Goal: Complete application form

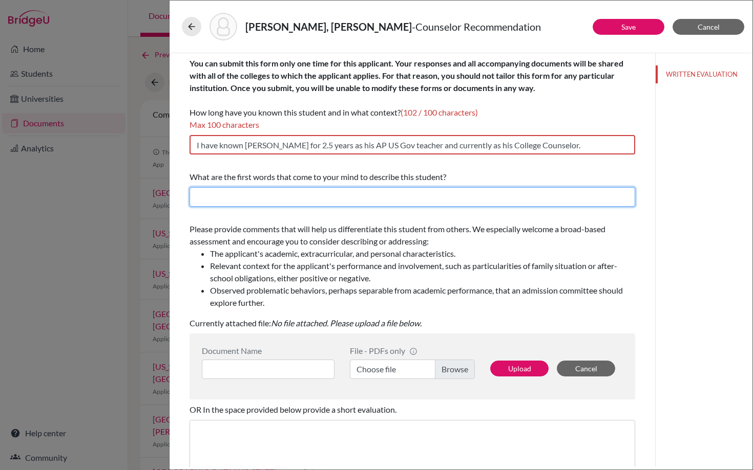
click at [275, 199] on input "text" at bounding box center [411, 196] width 445 height 19
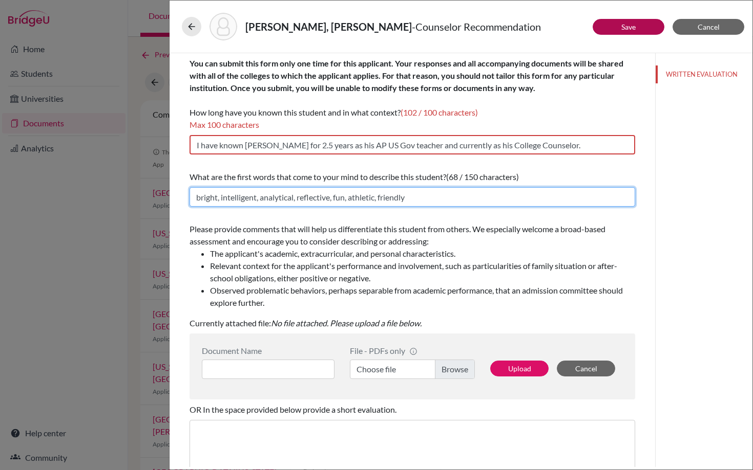
type input "bright, intelligent, analytical, reflective, fun, athletic, friendly"
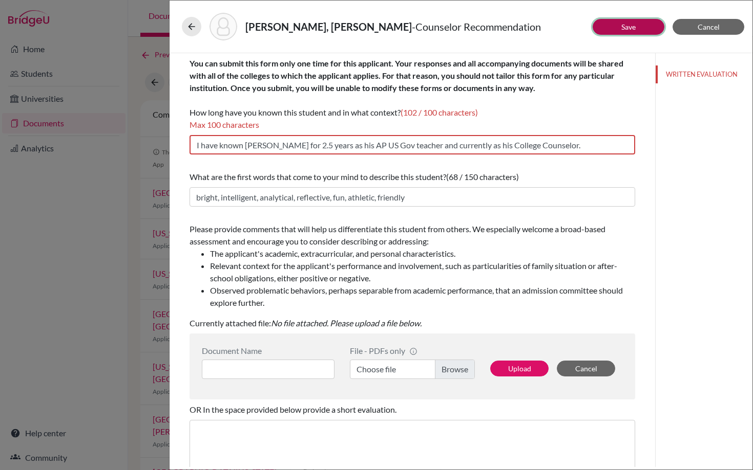
click at [626, 29] on link "Save" at bounding box center [628, 27] width 14 height 9
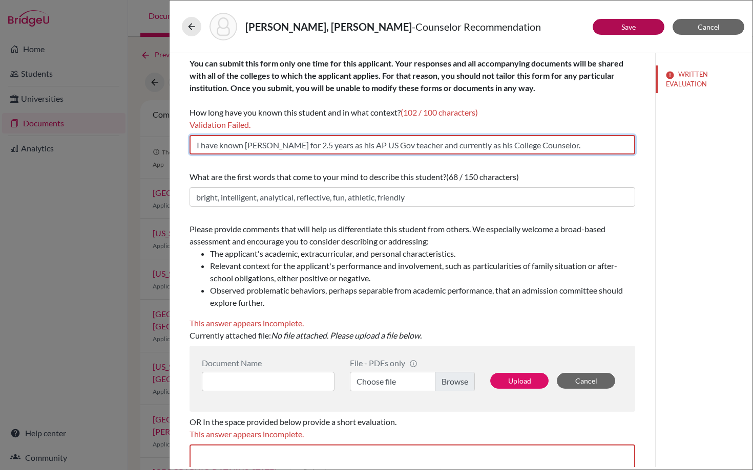
drag, startPoint x: 466, startPoint y: 145, endPoint x: 434, endPoint y: 145, distance: 31.7
click at [434, 145] on input "I have known [PERSON_NAME] for 2.5 years as his AP US Gov teacher and currently…" at bounding box center [411, 144] width 445 height 19
click at [430, 145] on input "I have known [PERSON_NAME] for 2.5 years as his AP US Gov teacher and currently…" at bounding box center [411, 144] width 445 height 19
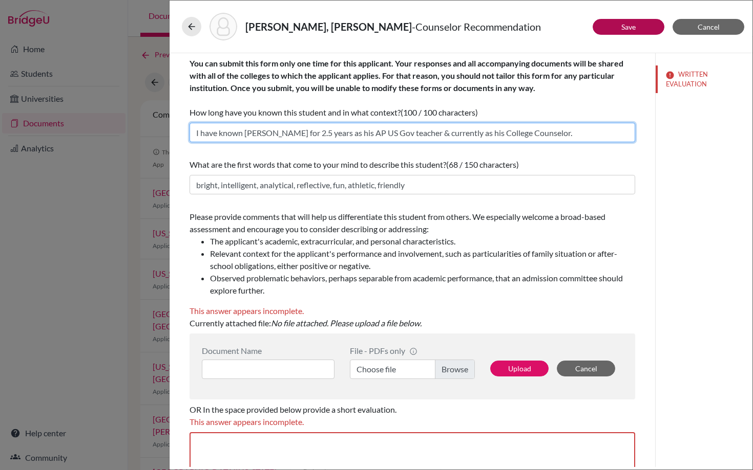
type input "I have known [PERSON_NAME] for 2.5 years as his AP US Gov teacher & currently a…"
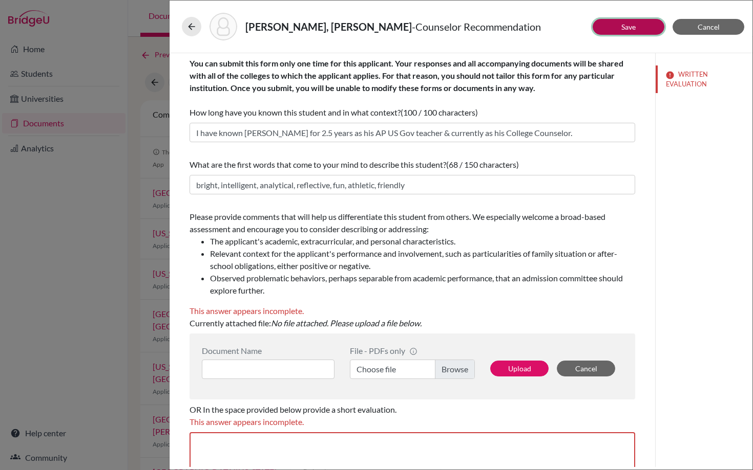
click at [620, 29] on button "Save" at bounding box center [628, 27] width 72 height 16
click at [190, 26] on icon at bounding box center [191, 27] width 10 height 10
